Goal: Ask a question: Seek information or help from site administrators or community

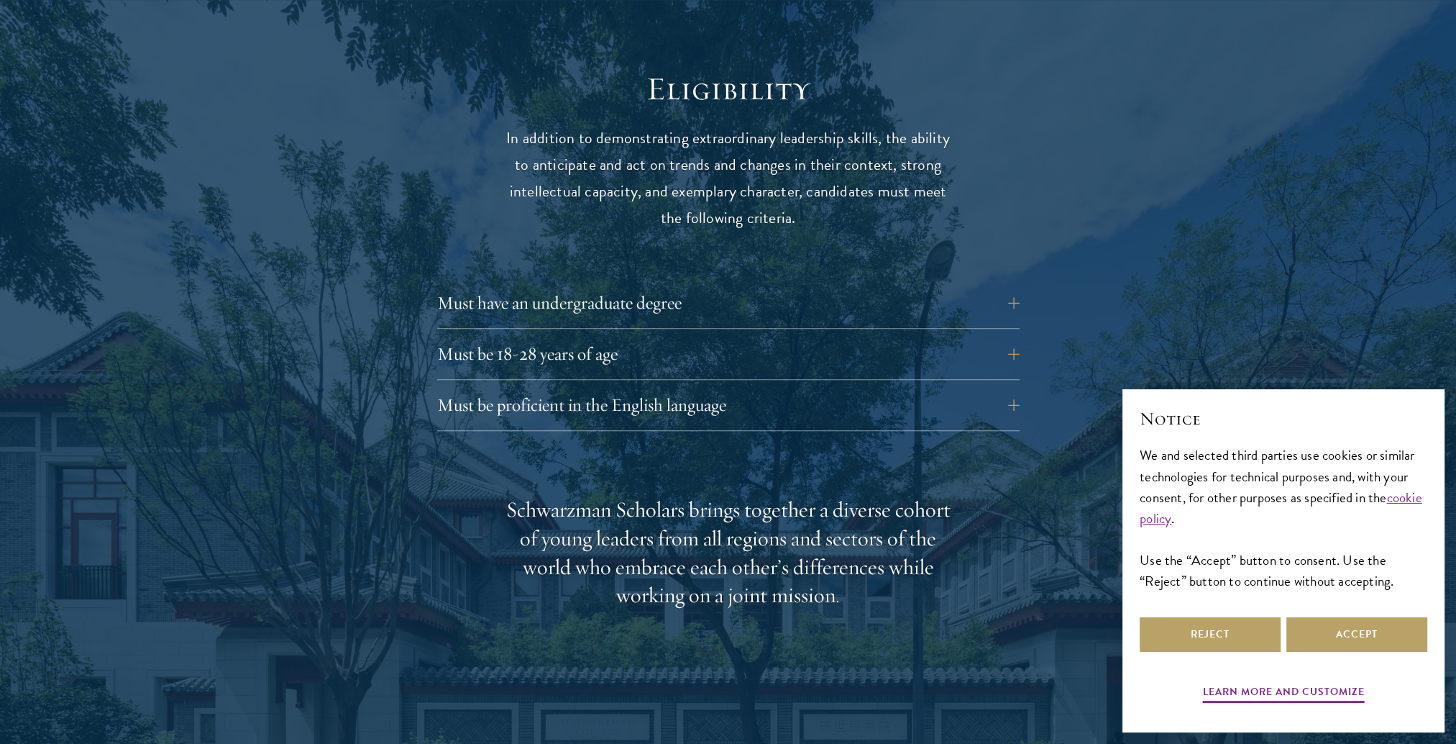
scroll to position [1870, 0]
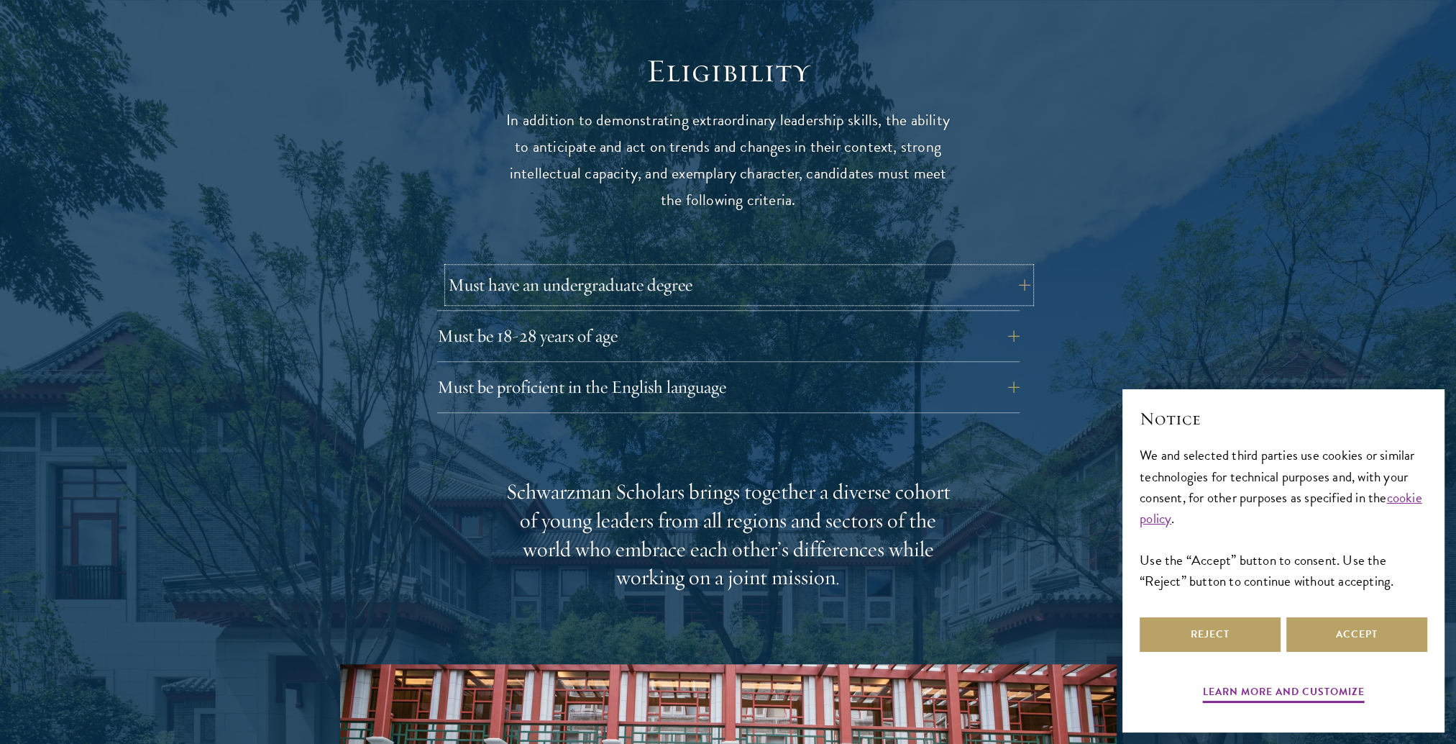
click at [521, 268] on button "Must have an undergraduate degree" at bounding box center [739, 285] width 583 height 35
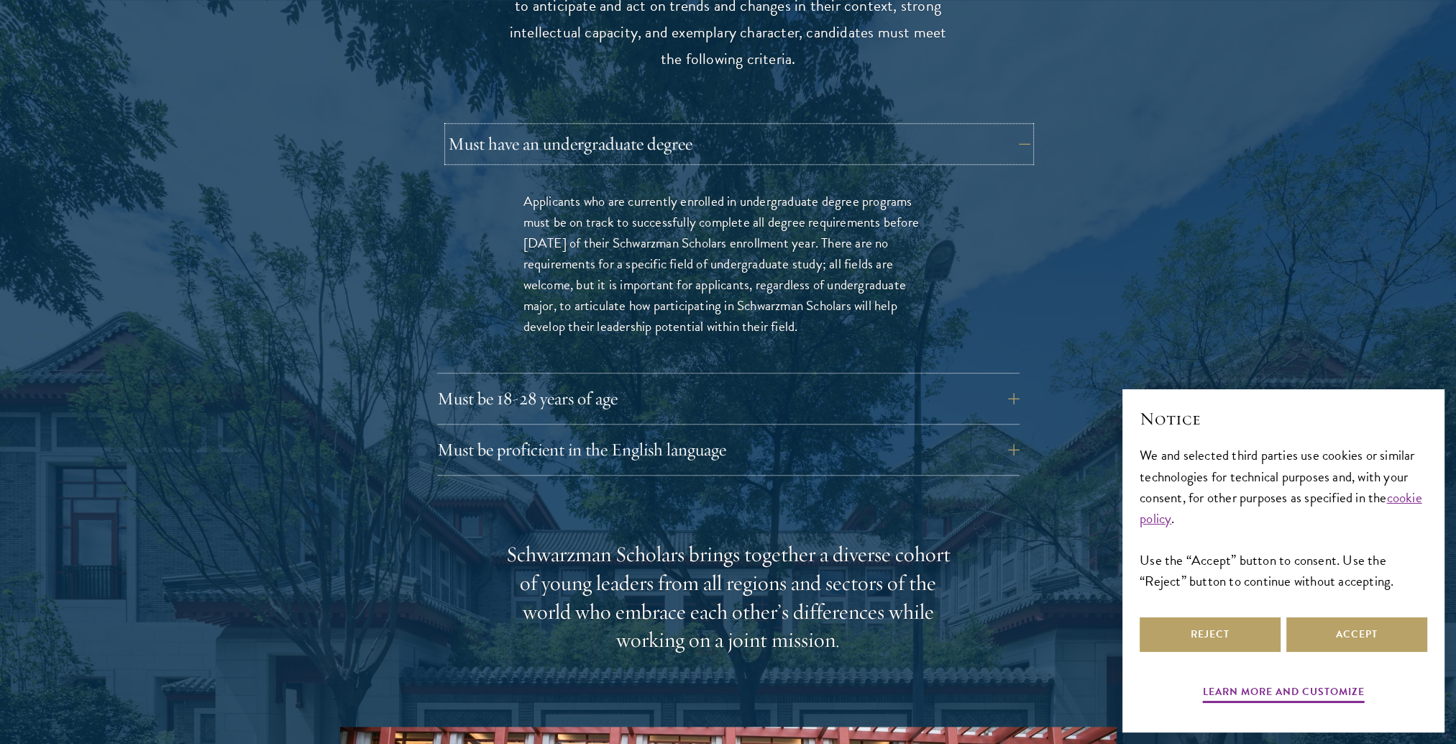
scroll to position [2014, 0]
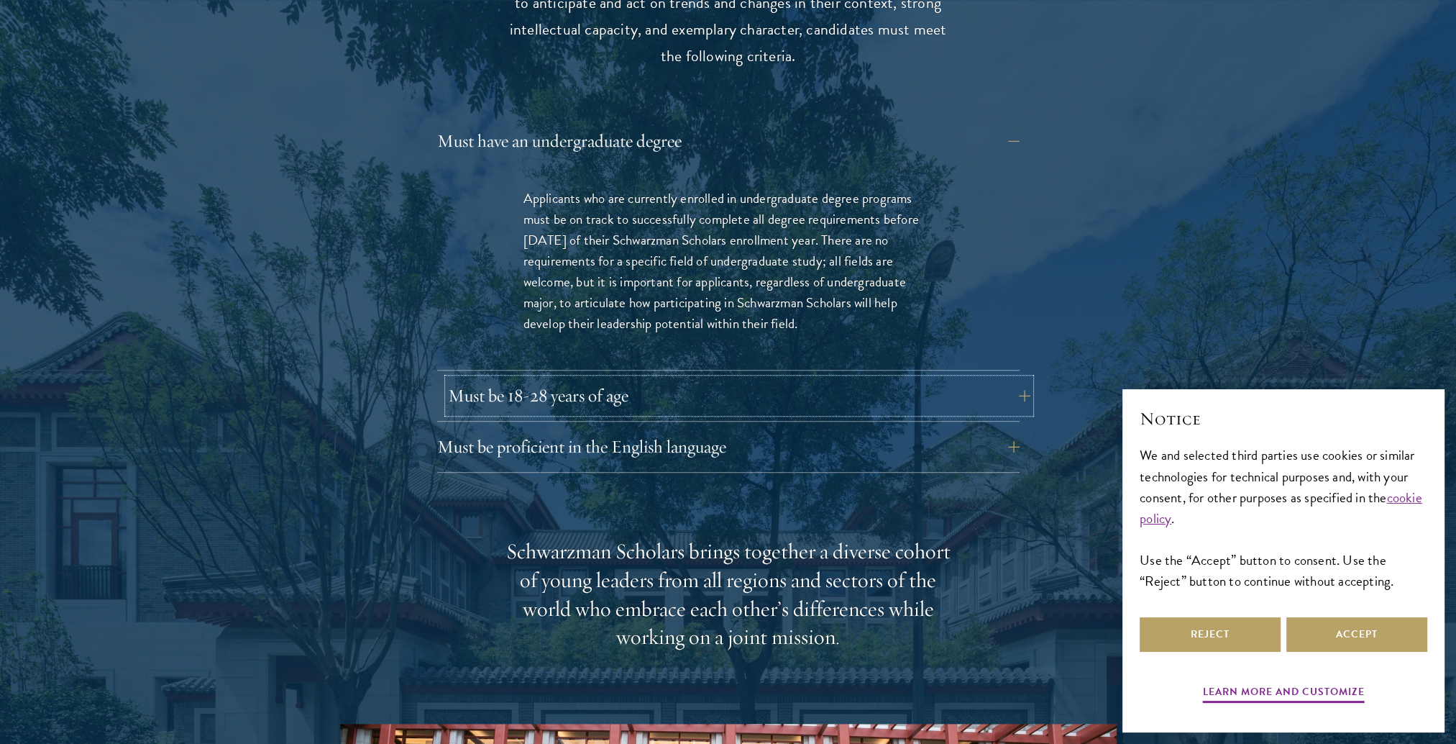
click at [542, 378] on button "Must be 18-28 years of age" at bounding box center [739, 395] width 583 height 35
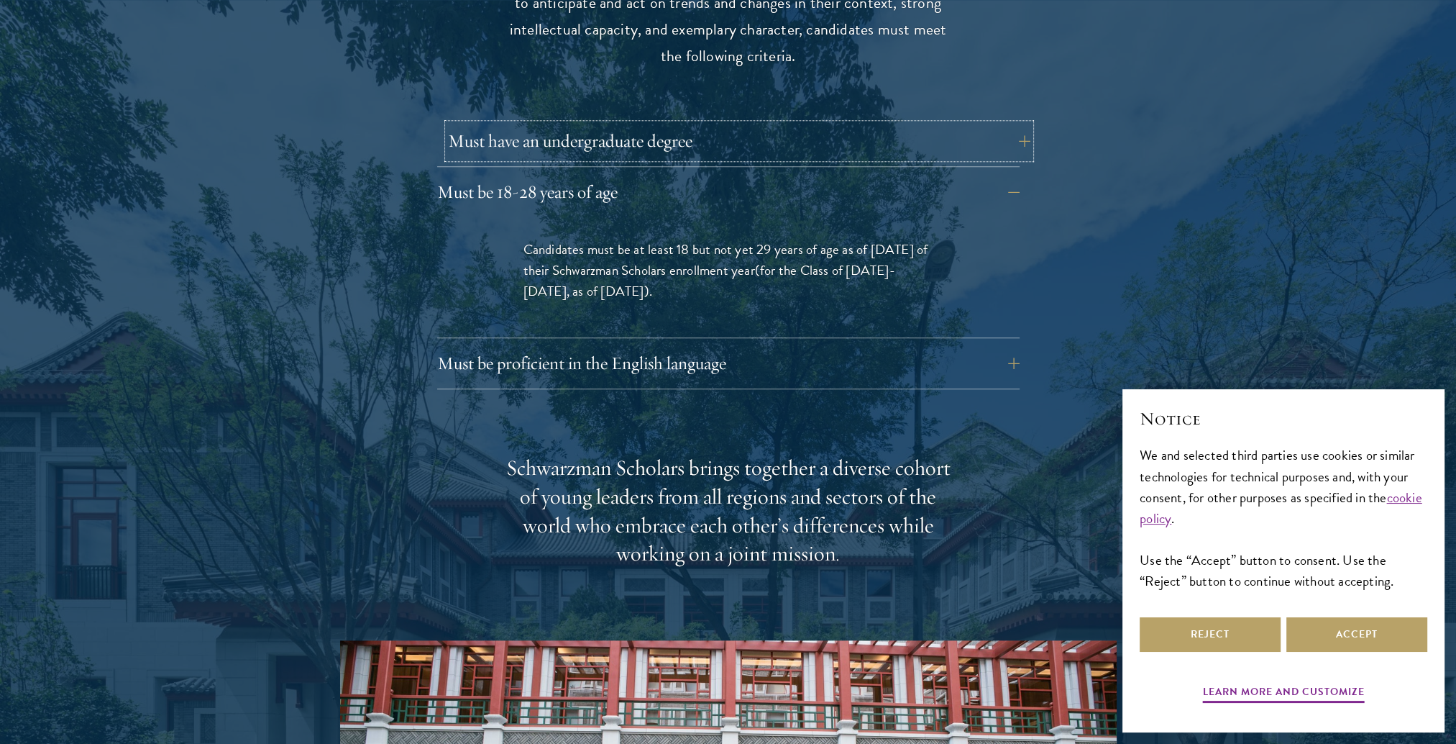
click at [585, 124] on button "Must have an undergraduate degree" at bounding box center [739, 141] width 583 height 35
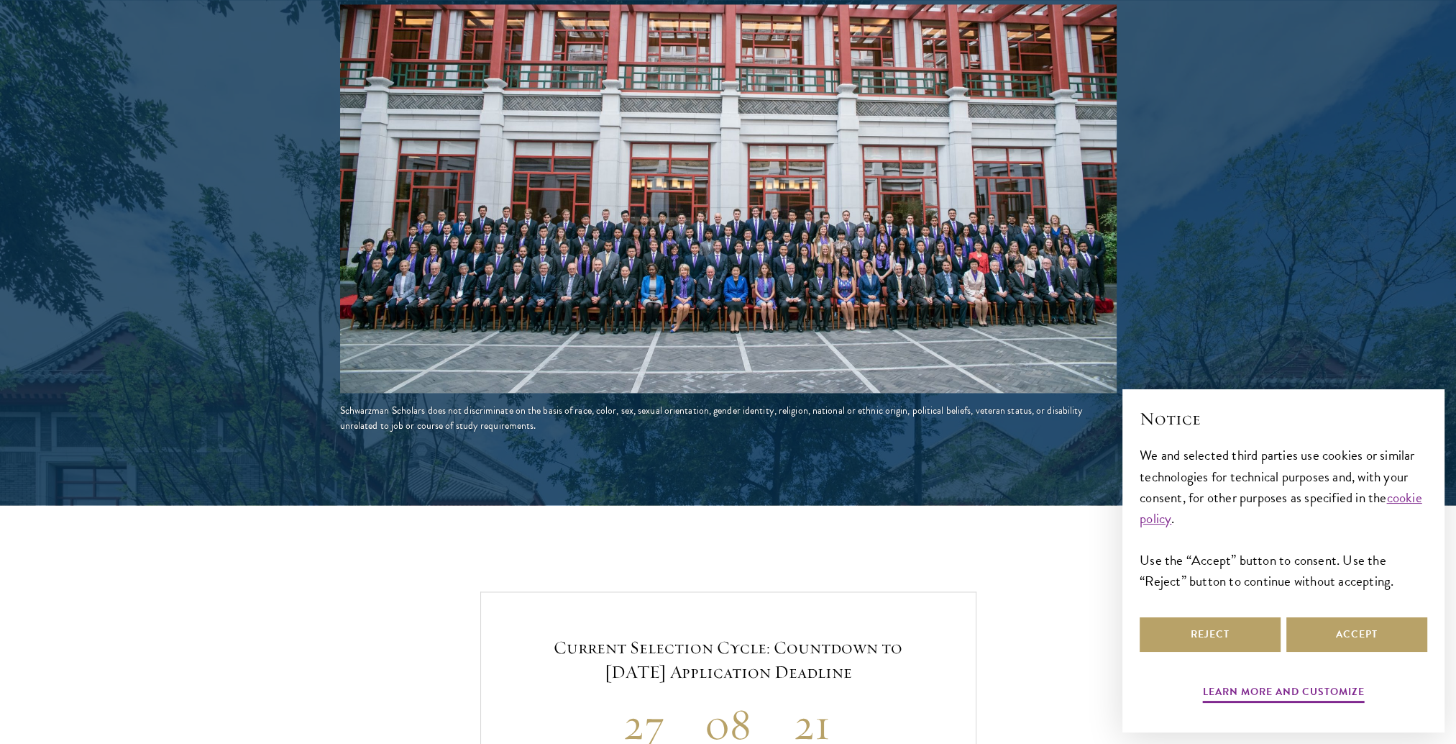
scroll to position [3236, 0]
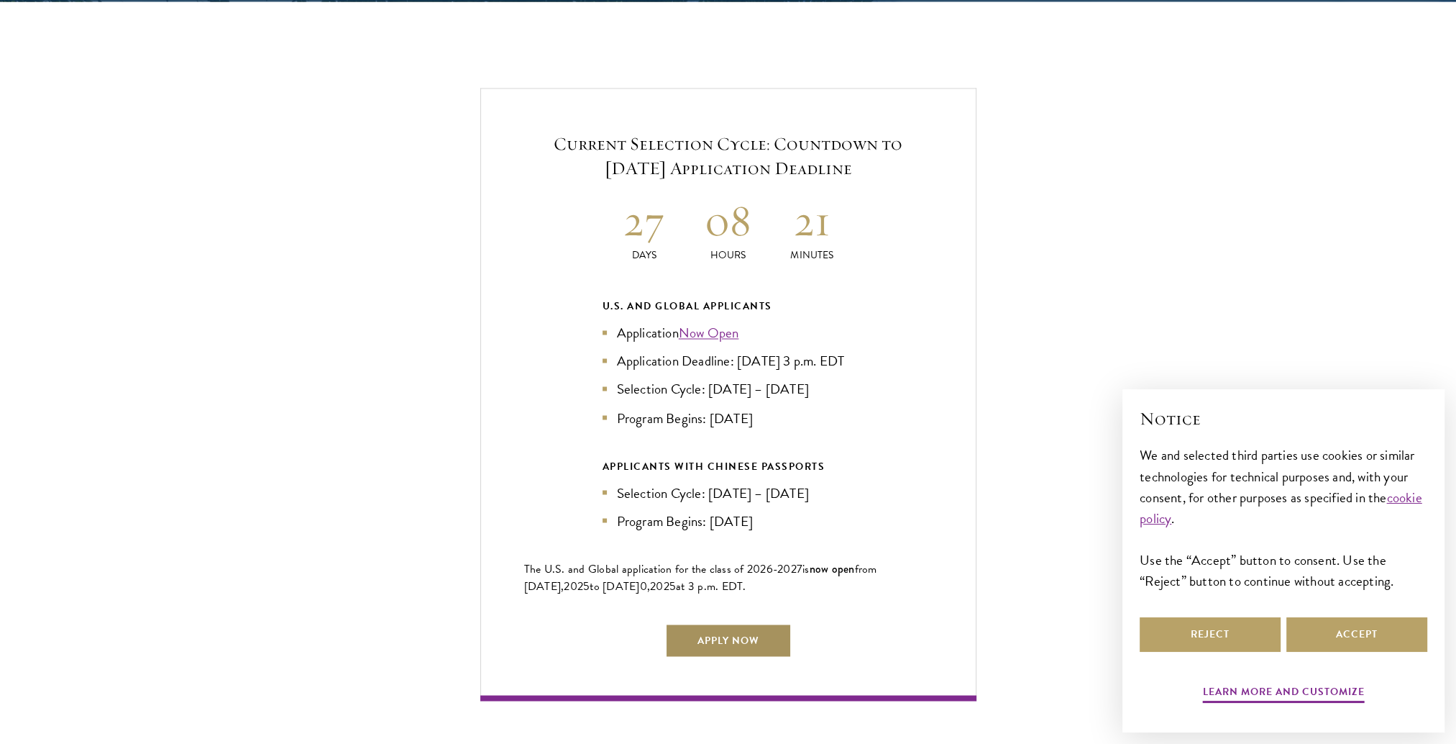
click at [733, 631] on link "Apply Now" at bounding box center [728, 640] width 127 height 35
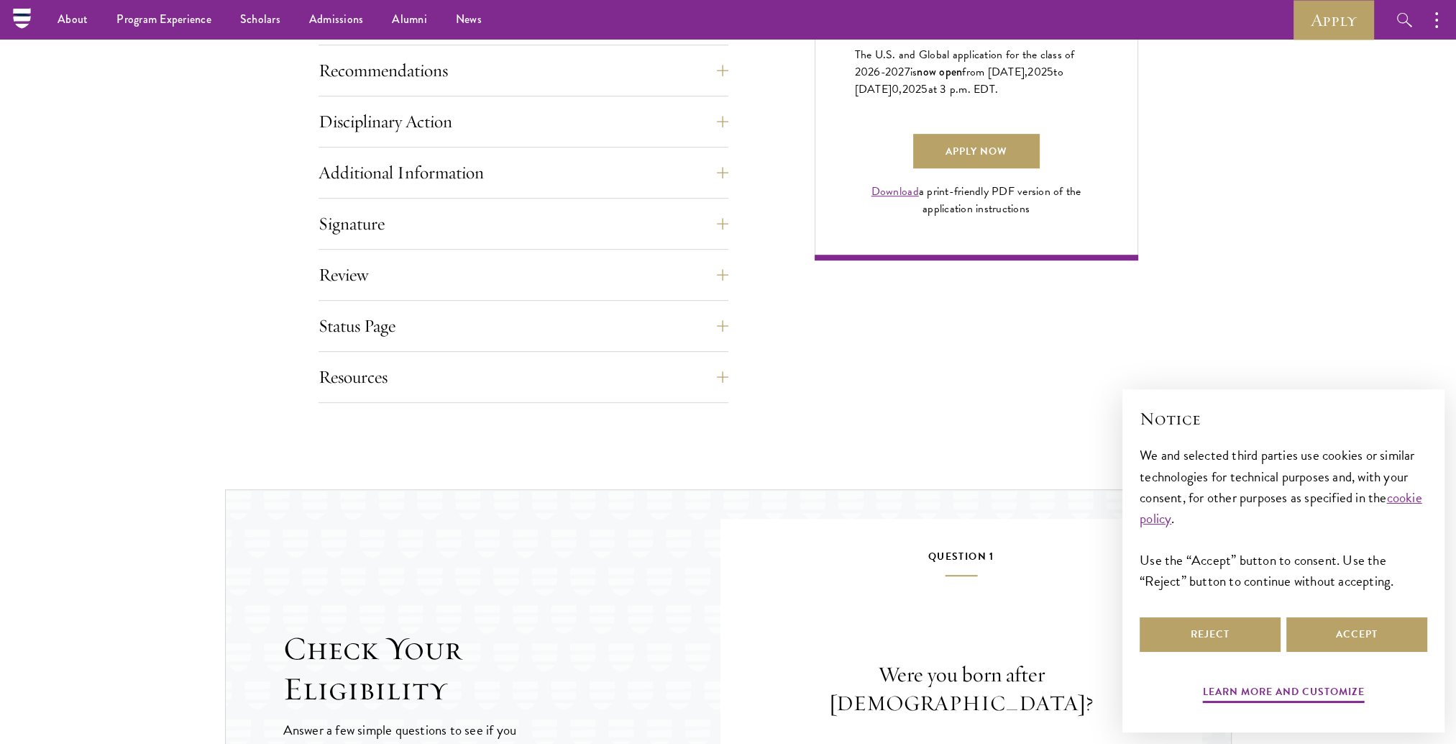
scroll to position [863, 0]
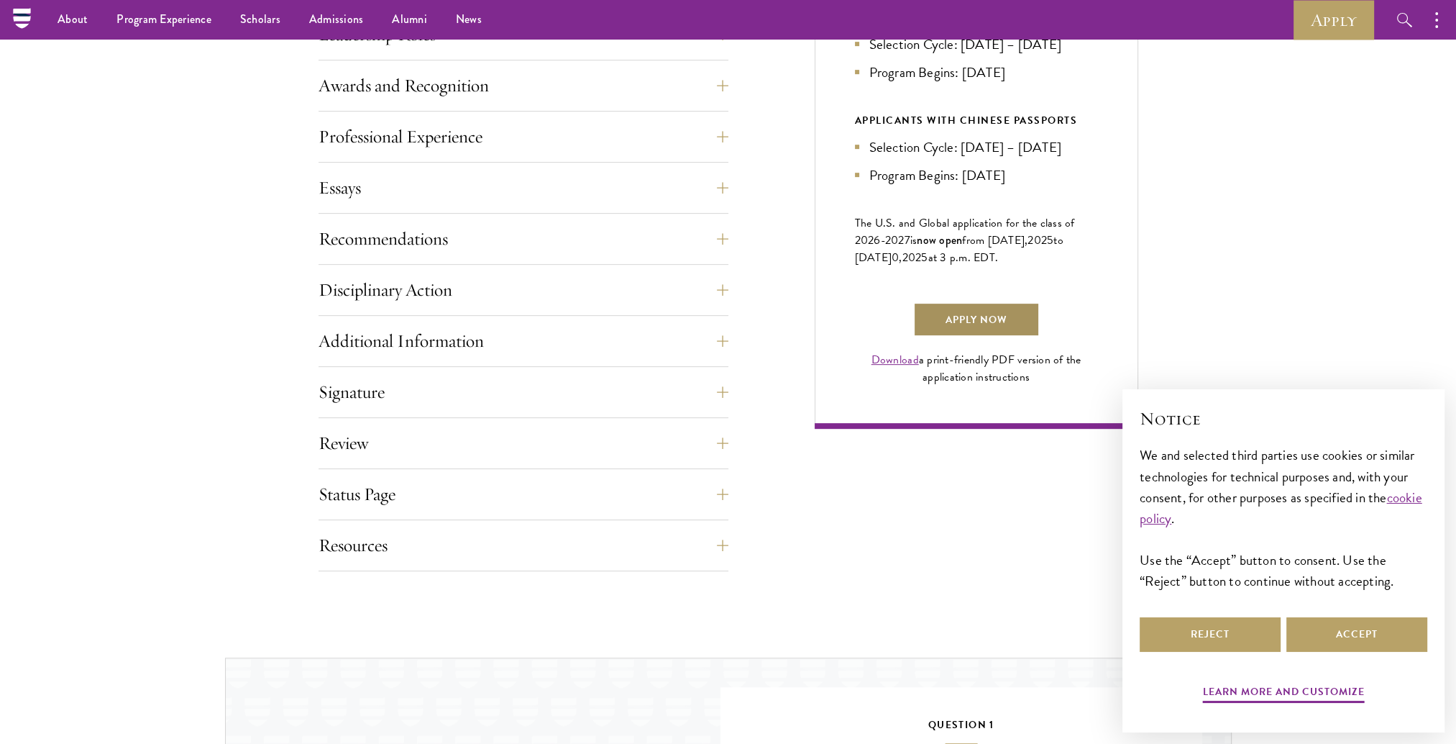
click at [962, 337] on link "Apply Now" at bounding box center [976, 319] width 127 height 35
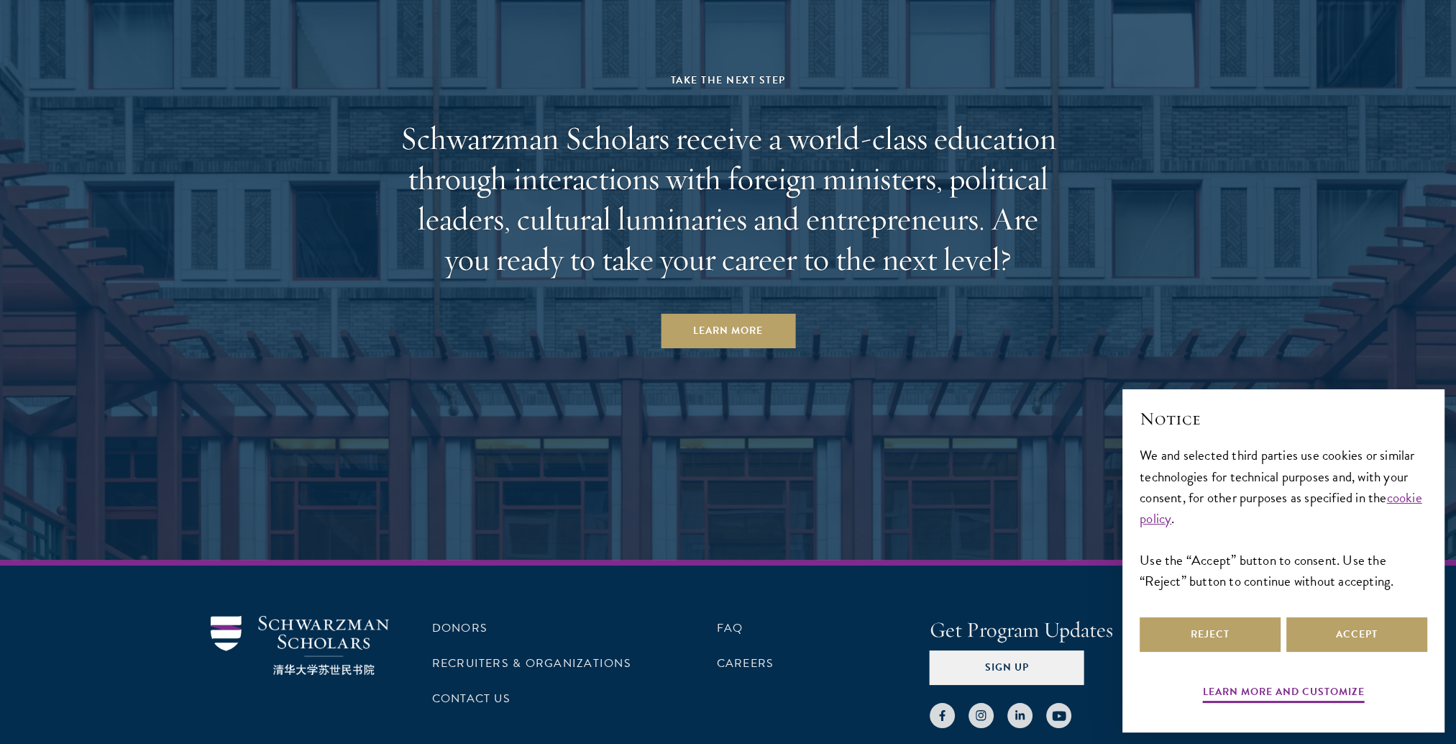
scroll to position [7436, 0]
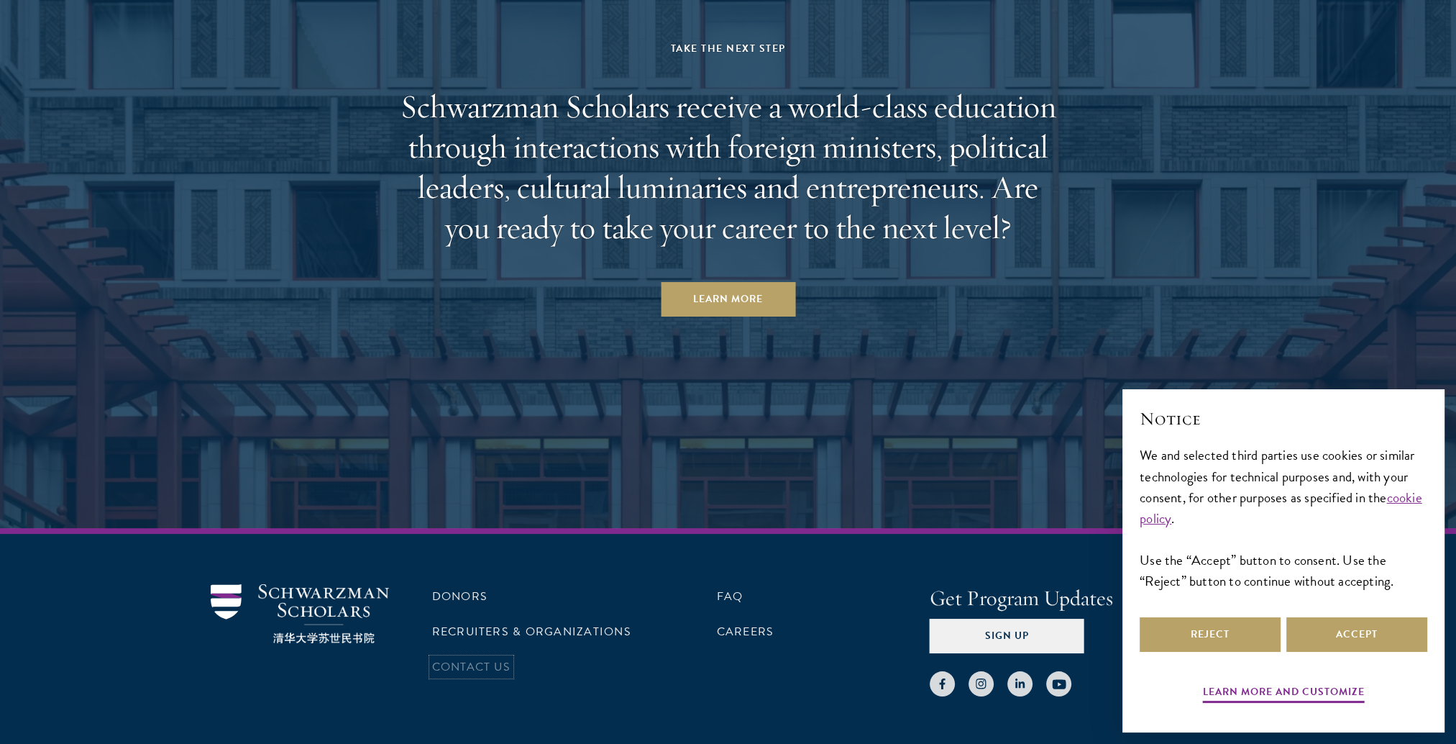
click at [460, 658] on link "Contact Us" at bounding box center [471, 666] width 78 height 17
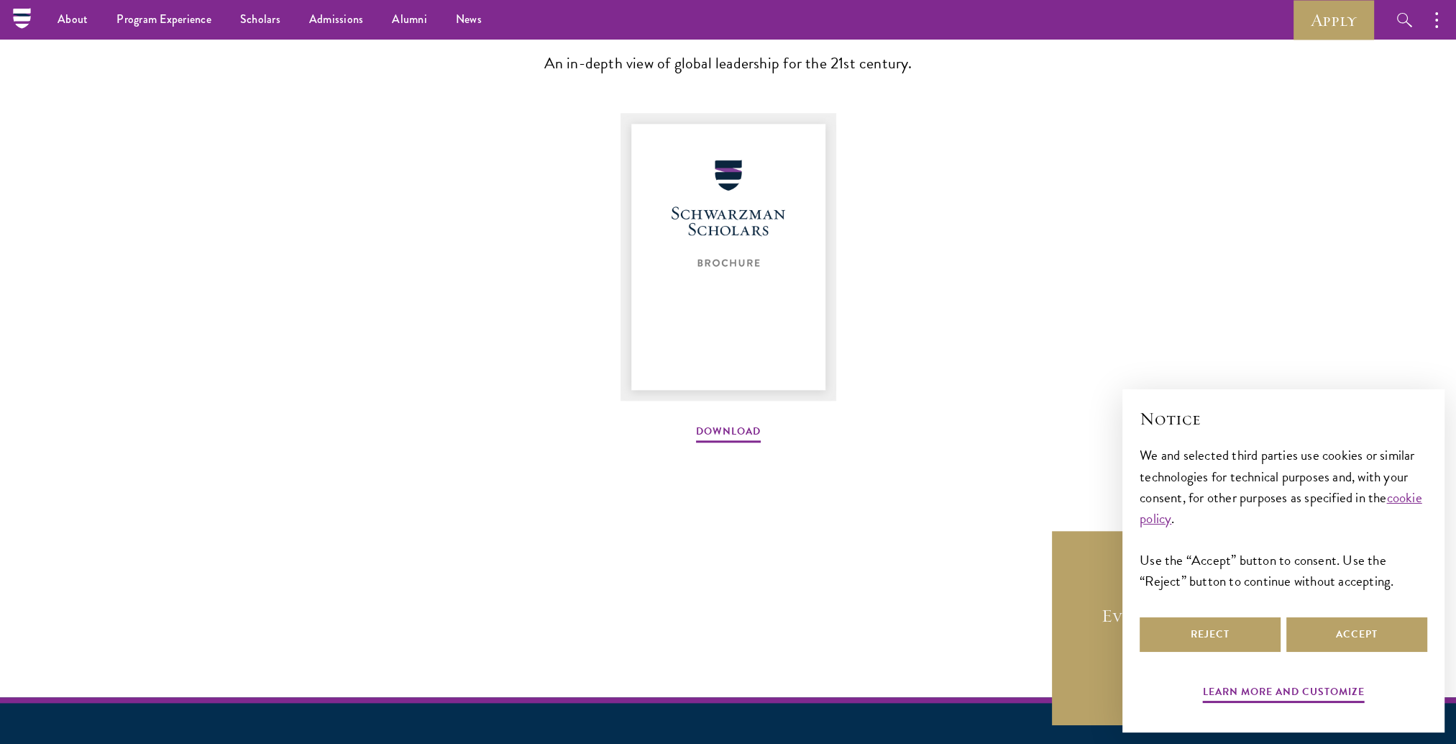
scroll to position [1746, 0]
